Goal: Task Accomplishment & Management: Manage account settings

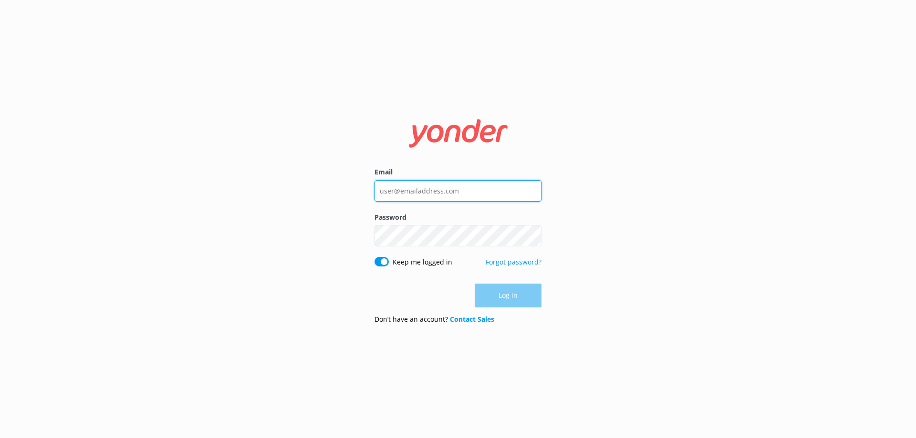
type input "[EMAIL_ADDRESS][DOMAIN_NAME]"
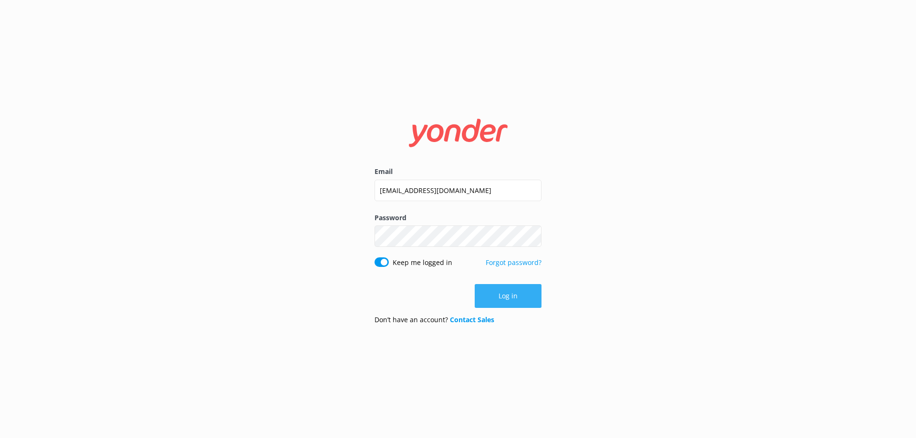
click at [520, 297] on button "Log in" at bounding box center [508, 296] width 67 height 24
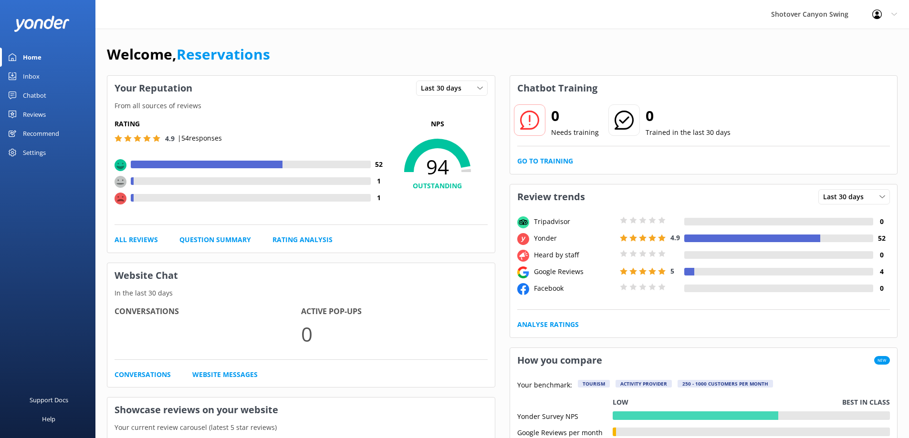
click at [64, 78] on link "Inbox" at bounding box center [47, 76] width 95 height 19
